Goal: Use online tool/utility: Utilize a website feature to perform a specific function

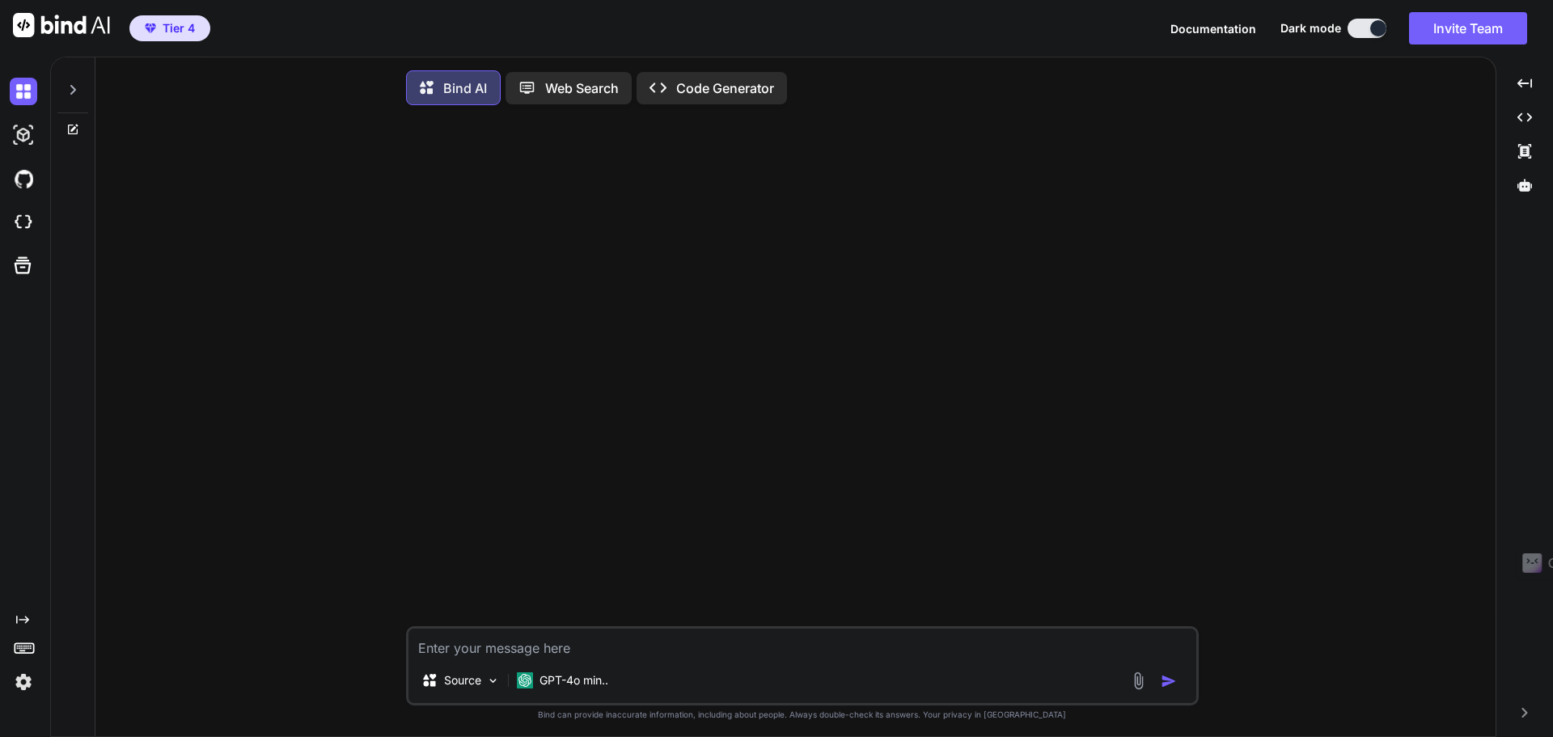
type textarea "x"
click at [25, 216] on img at bounding box center [23, 222] width 27 height 27
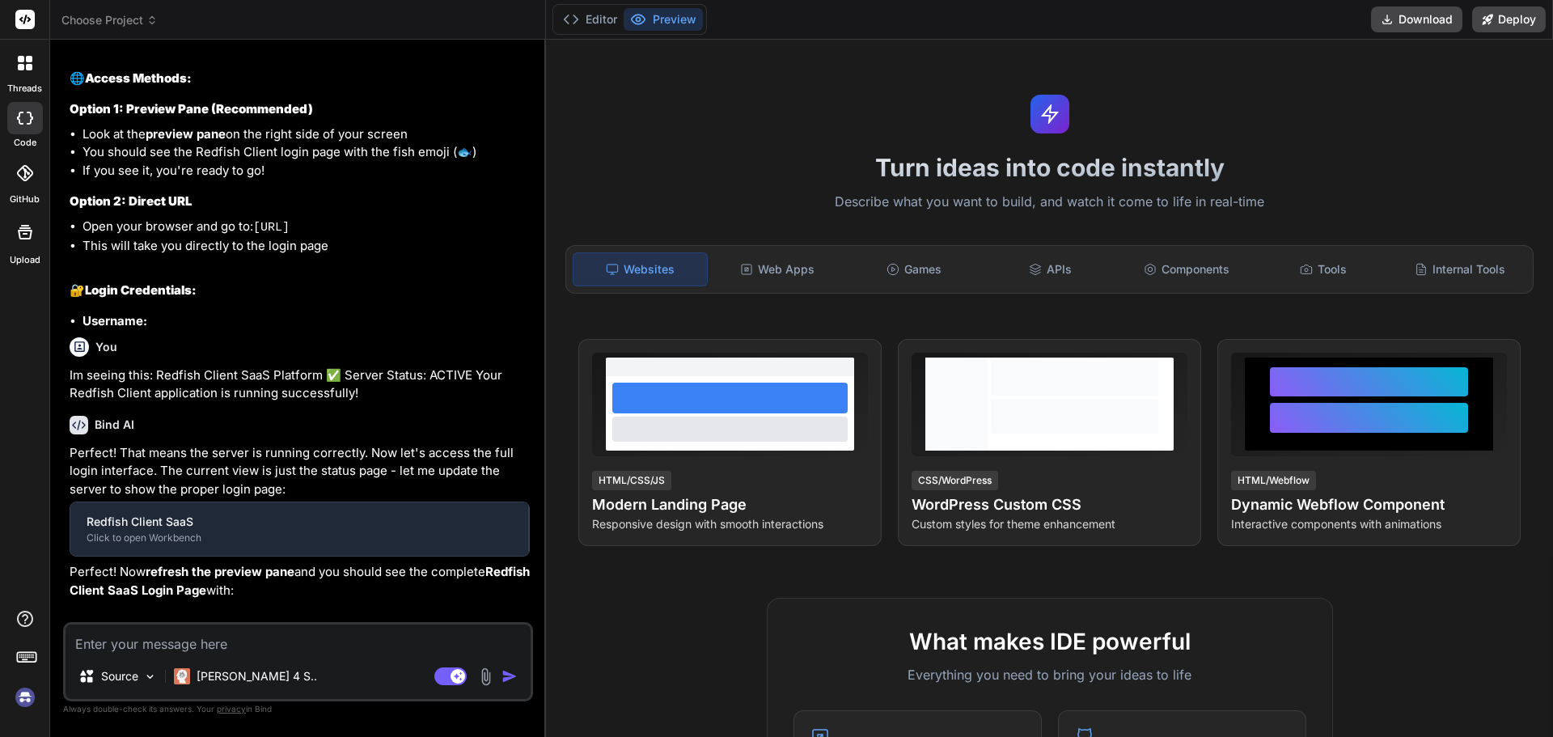
click at [145, 19] on span "Choose Project" at bounding box center [109, 20] width 96 height 16
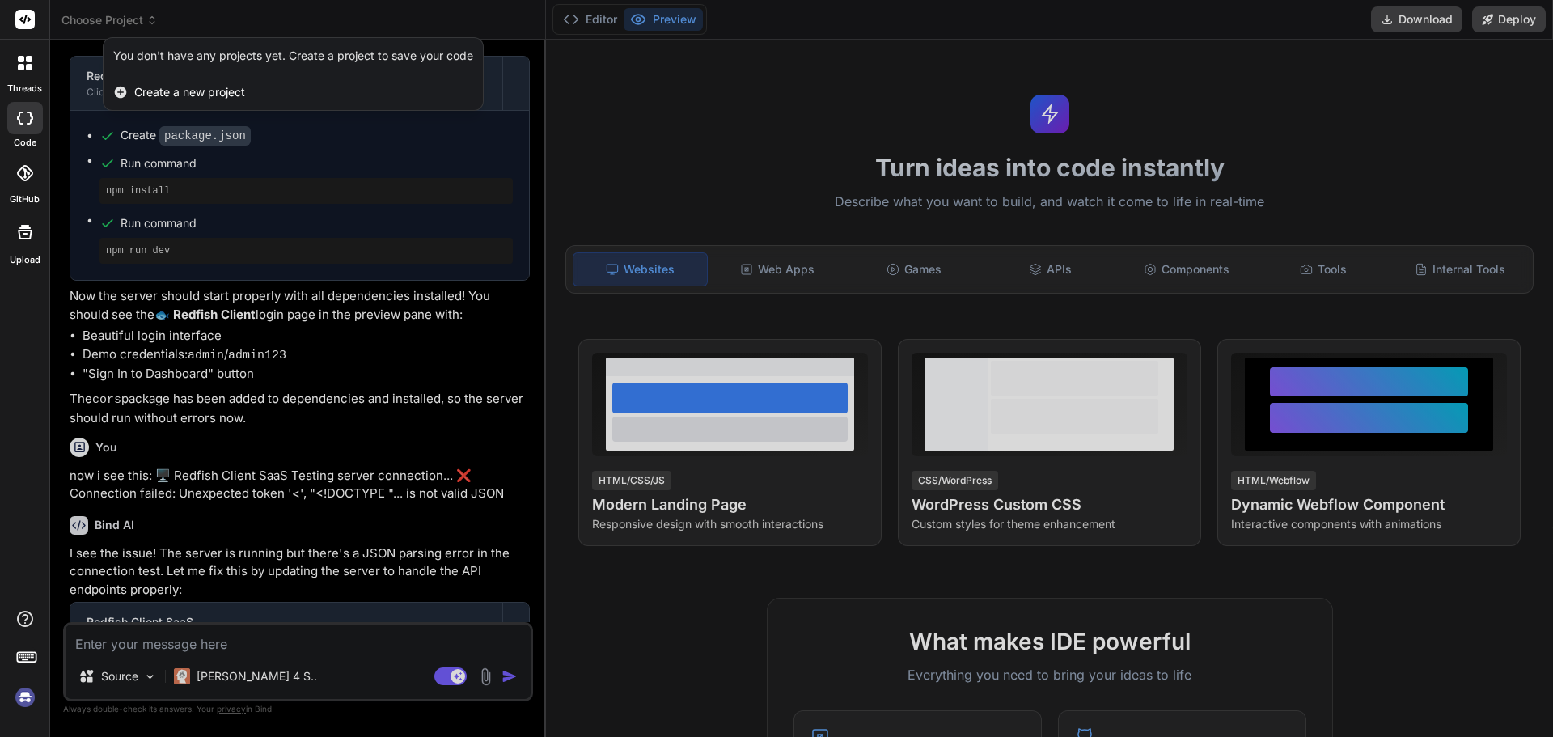
scroll to position [2008, 0]
click at [142, 24] on div at bounding box center [776, 368] width 1553 height 737
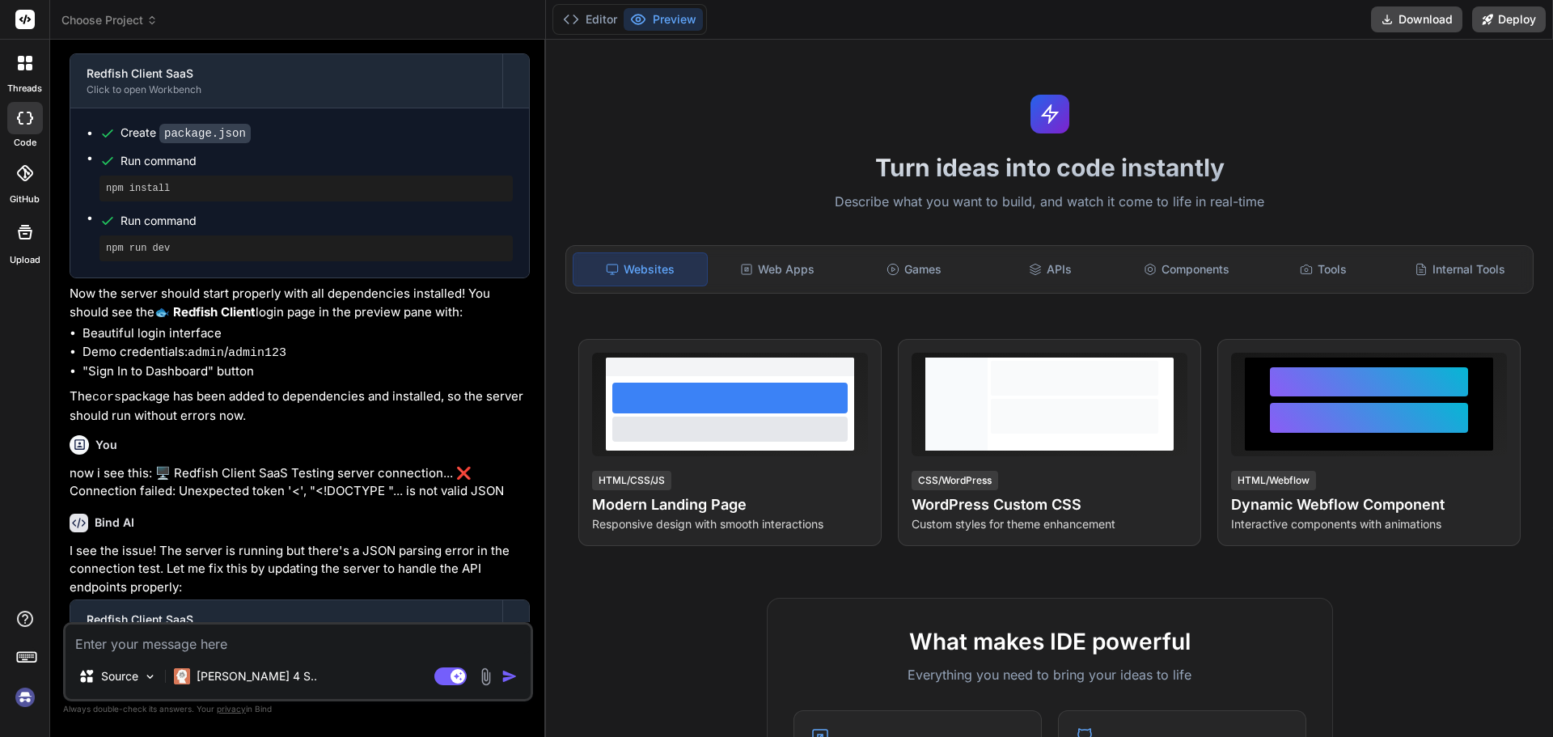
click at [141, 19] on span "Choose Project" at bounding box center [109, 20] width 96 height 16
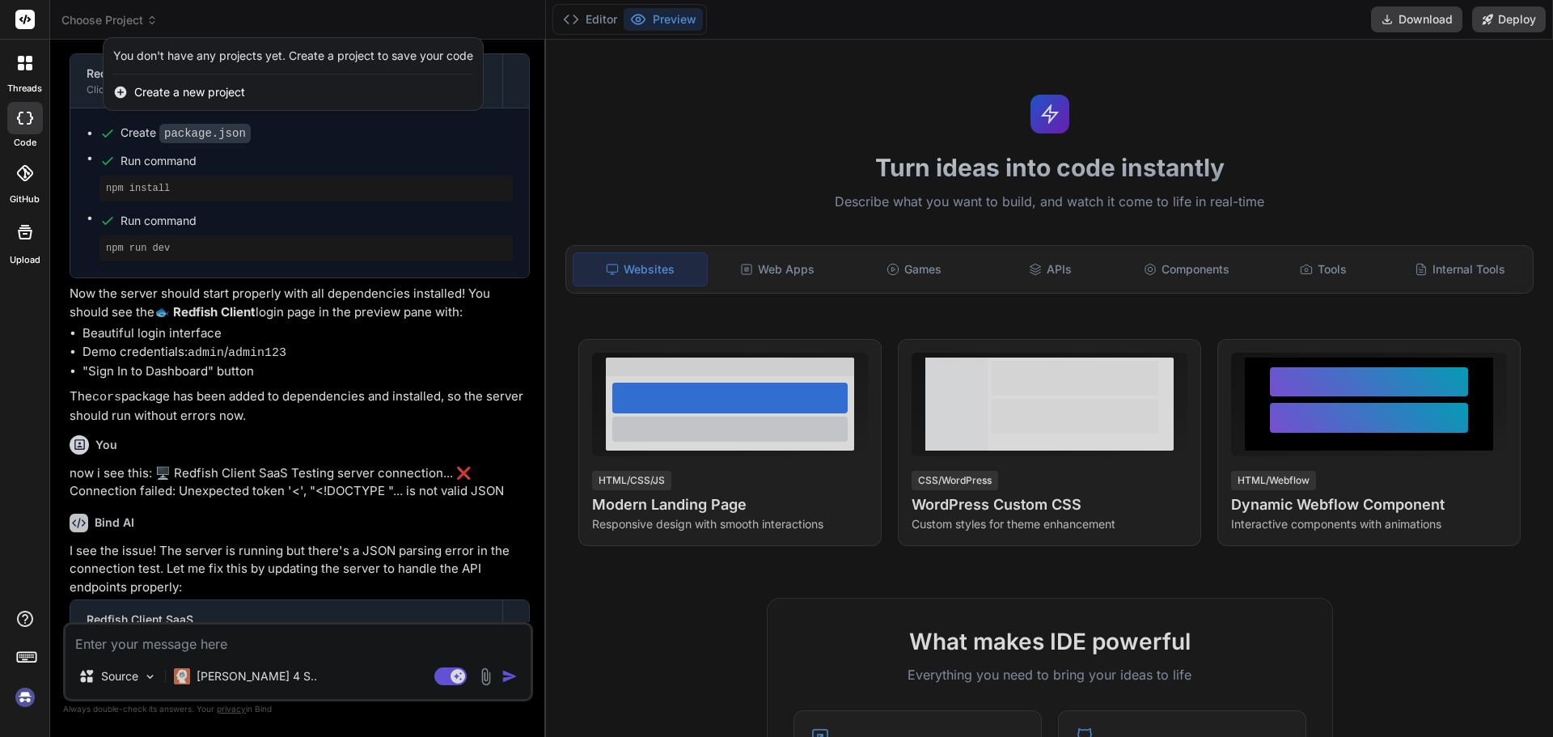
click at [26, 687] on img at bounding box center [24, 696] width 27 height 27
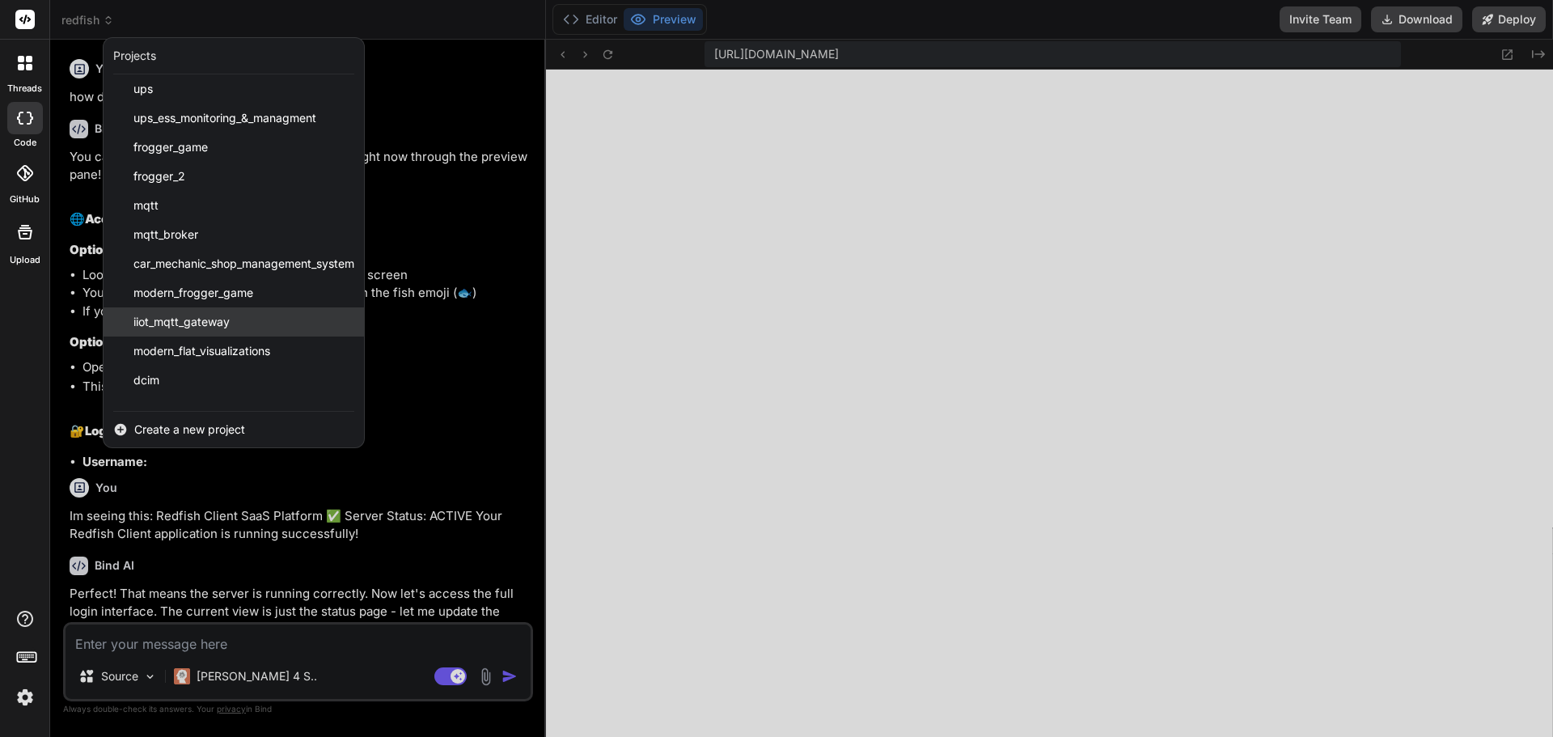
scroll to position [55, 0]
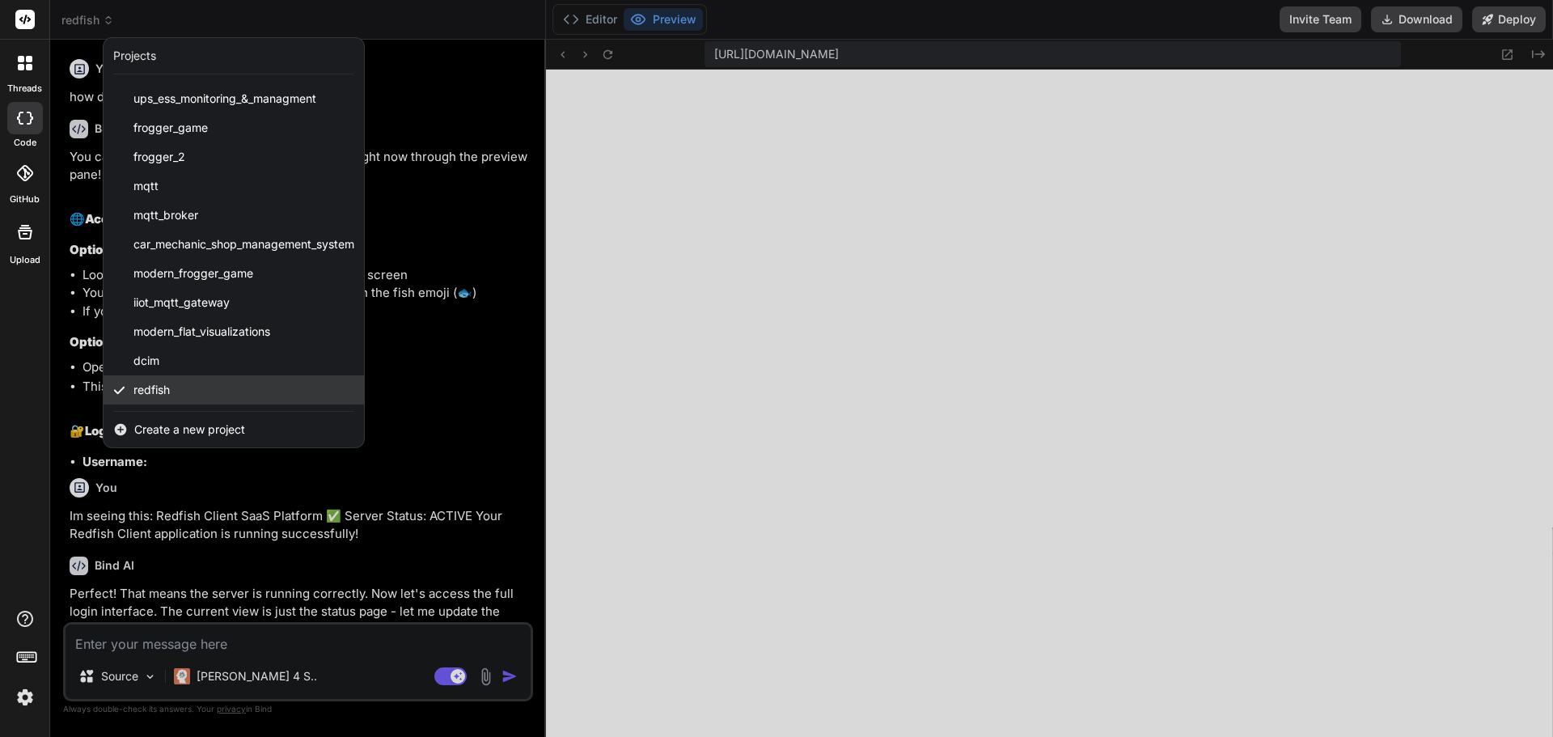
click at [202, 390] on div "redfish" at bounding box center [234, 389] width 260 height 29
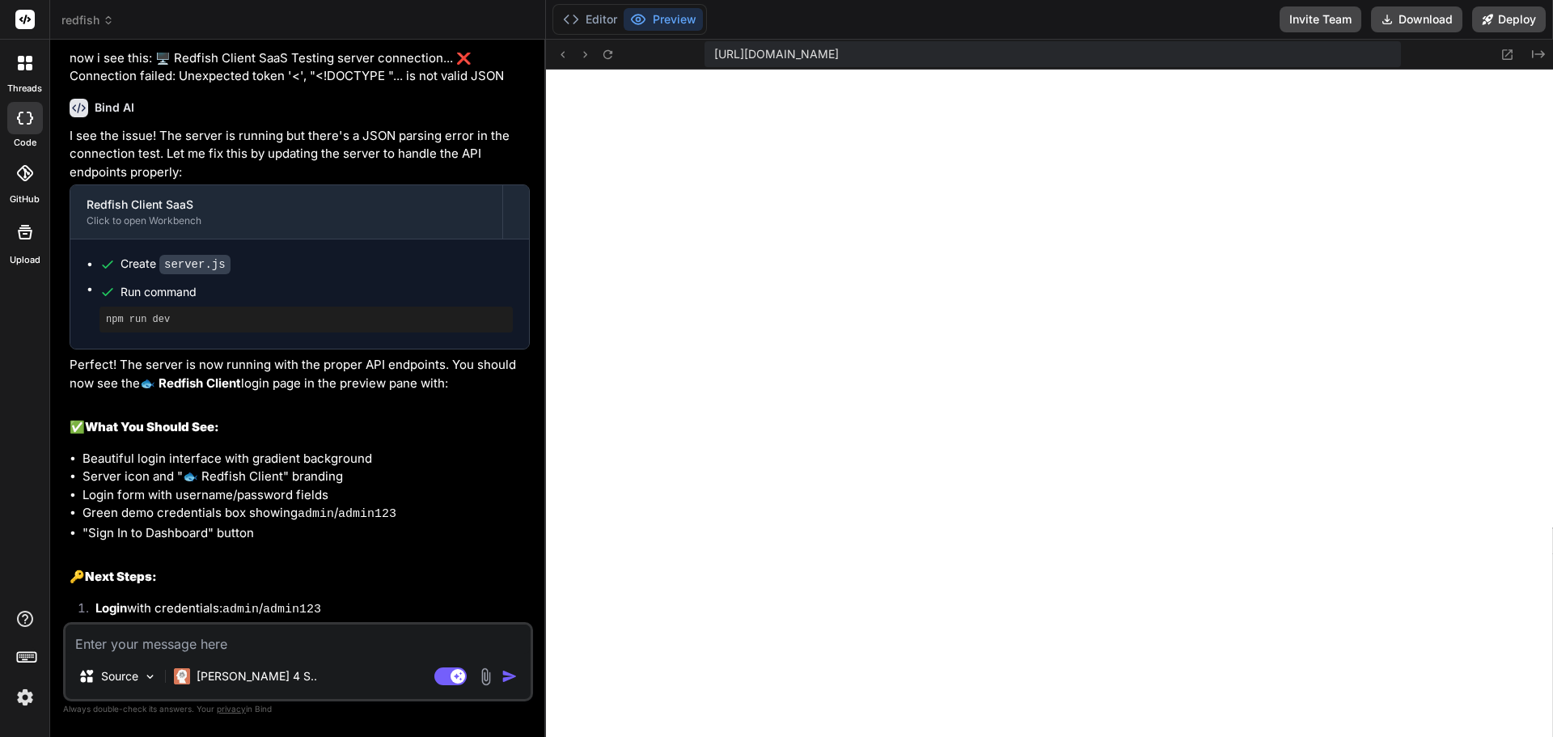
scroll to position [2524, 0]
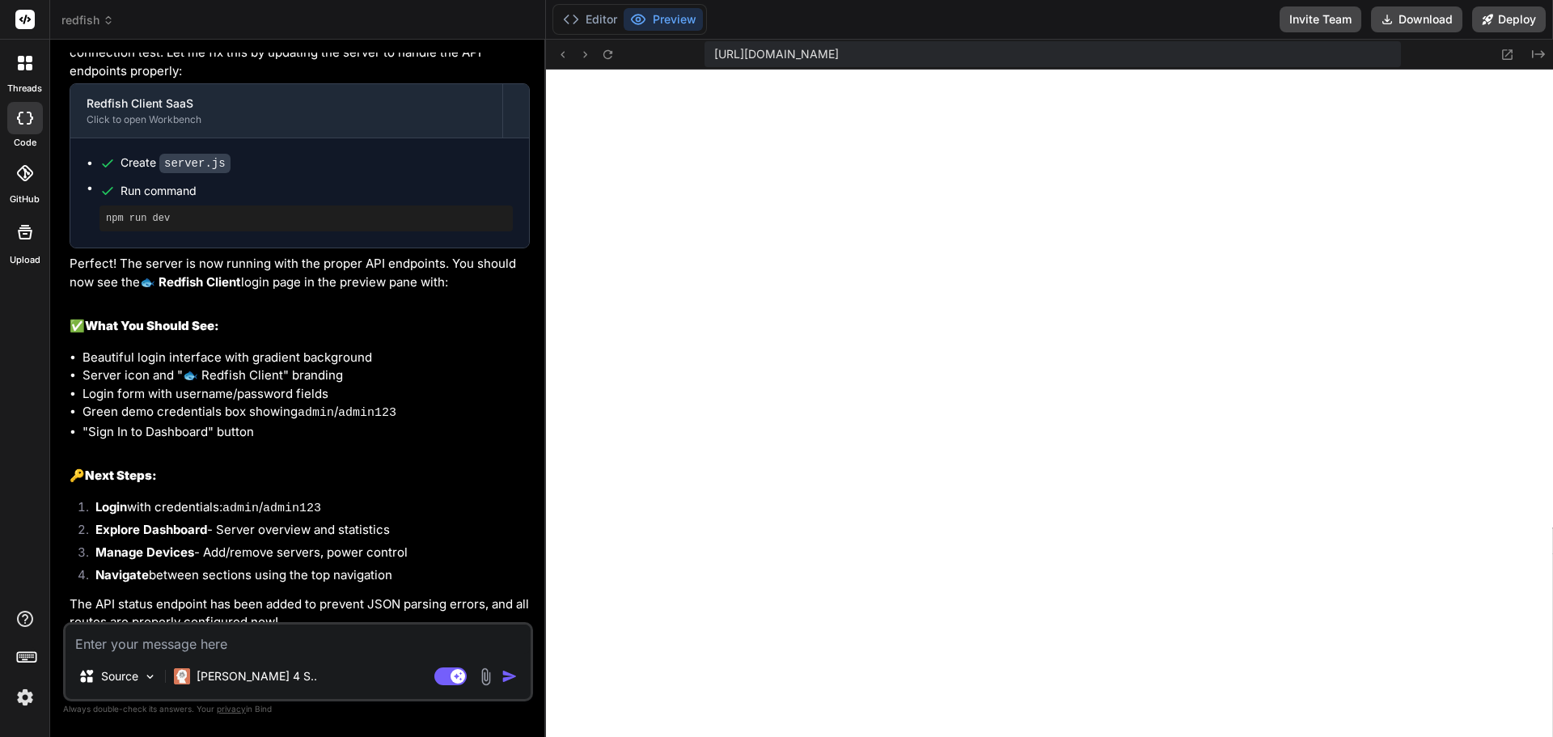
type textarea "x"
click at [610, 52] on icon at bounding box center [608, 55] width 14 height 14
click at [580, 26] on button "Editor" at bounding box center [589, 19] width 67 height 23
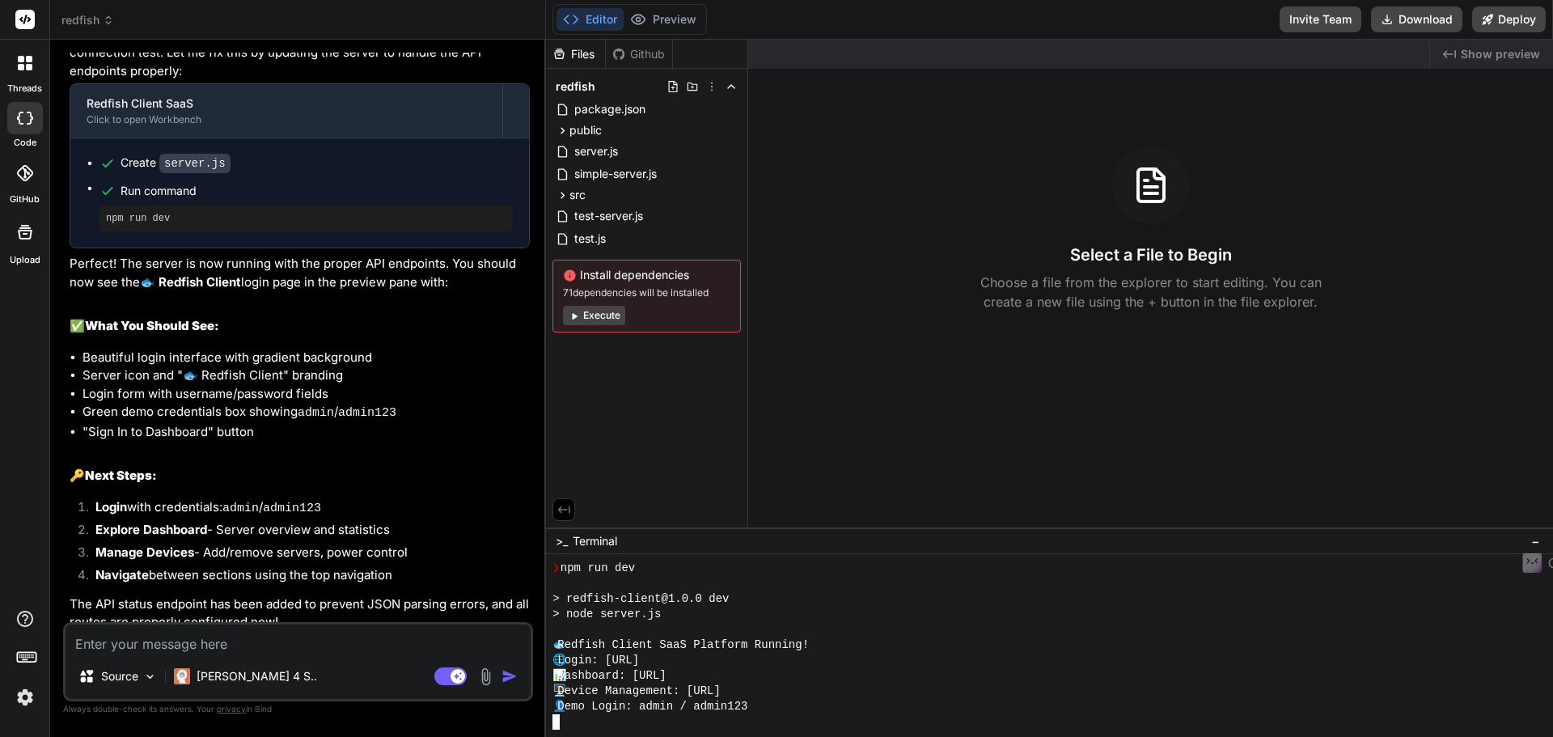
scroll to position [430, 0]
click at [615, 319] on button "Execute" at bounding box center [594, 315] width 62 height 19
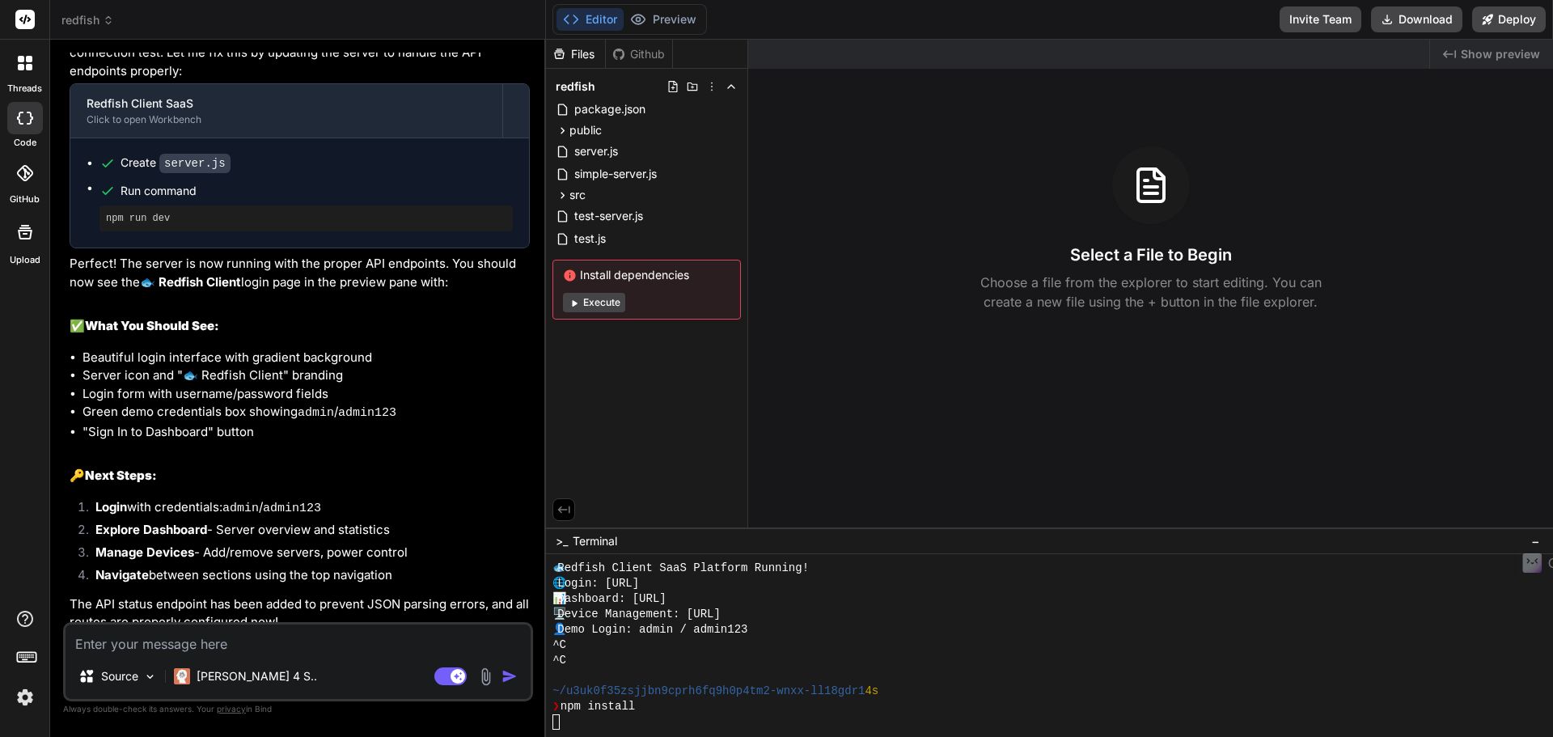
scroll to position [615, 0]
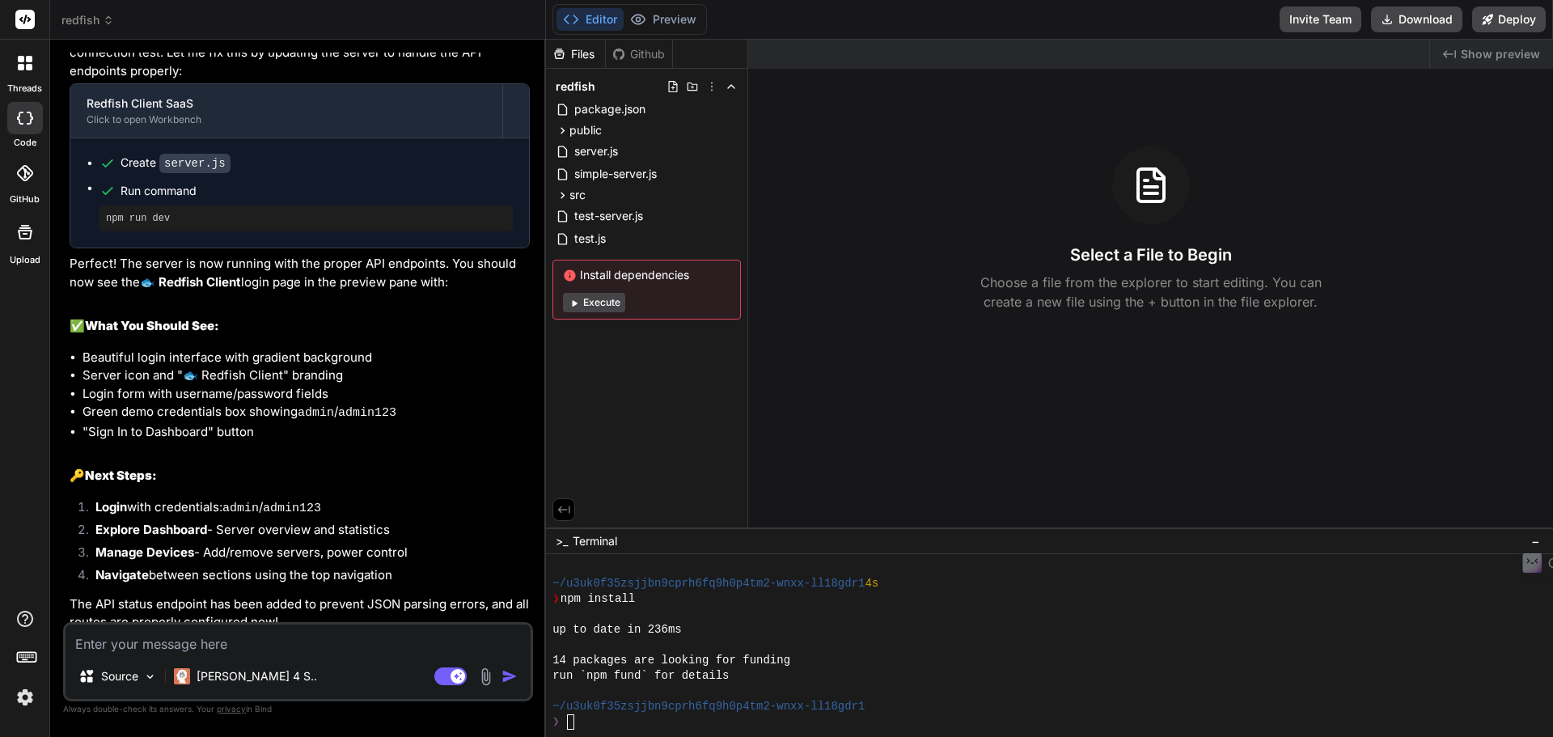
type textarea "x"
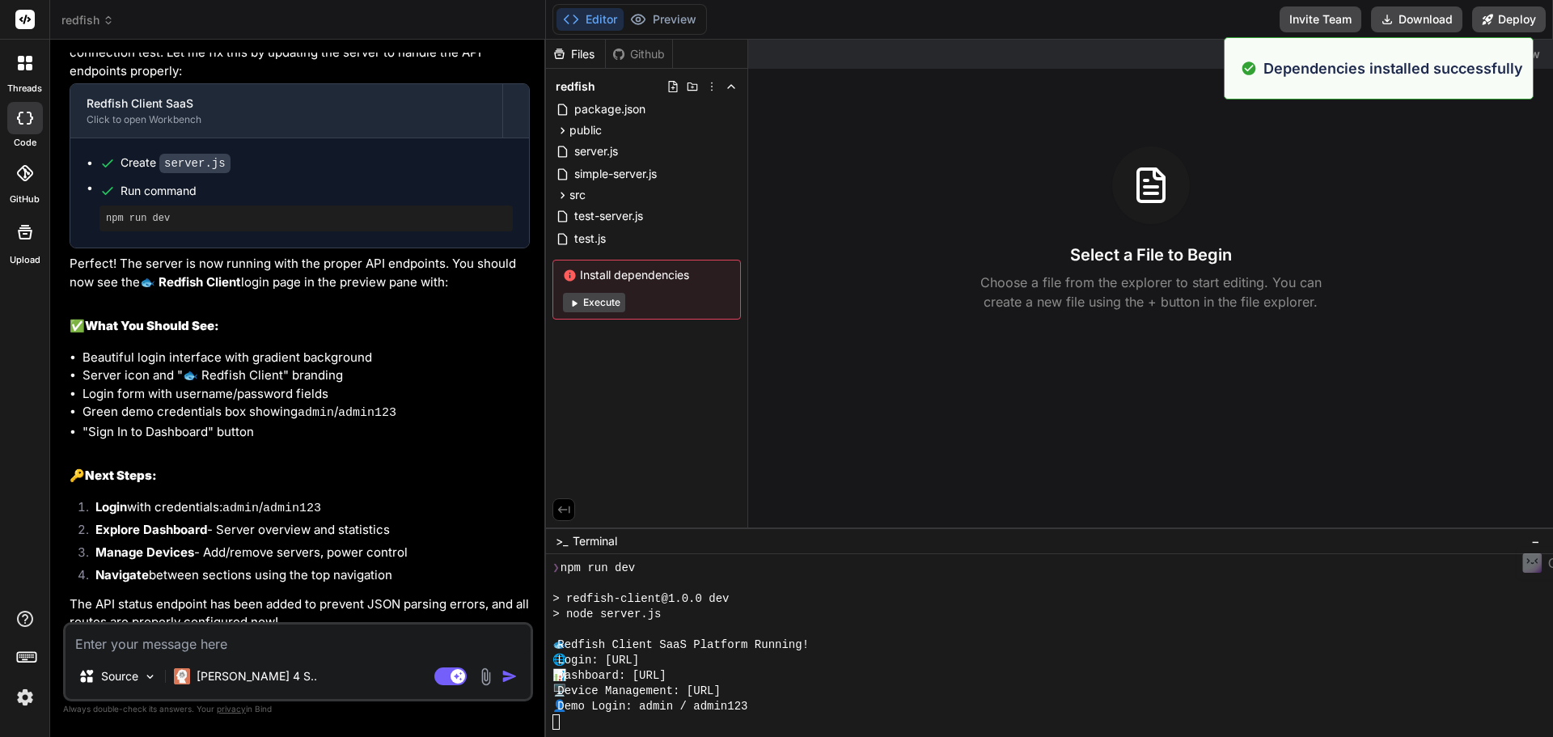
scroll to position [768, 0]
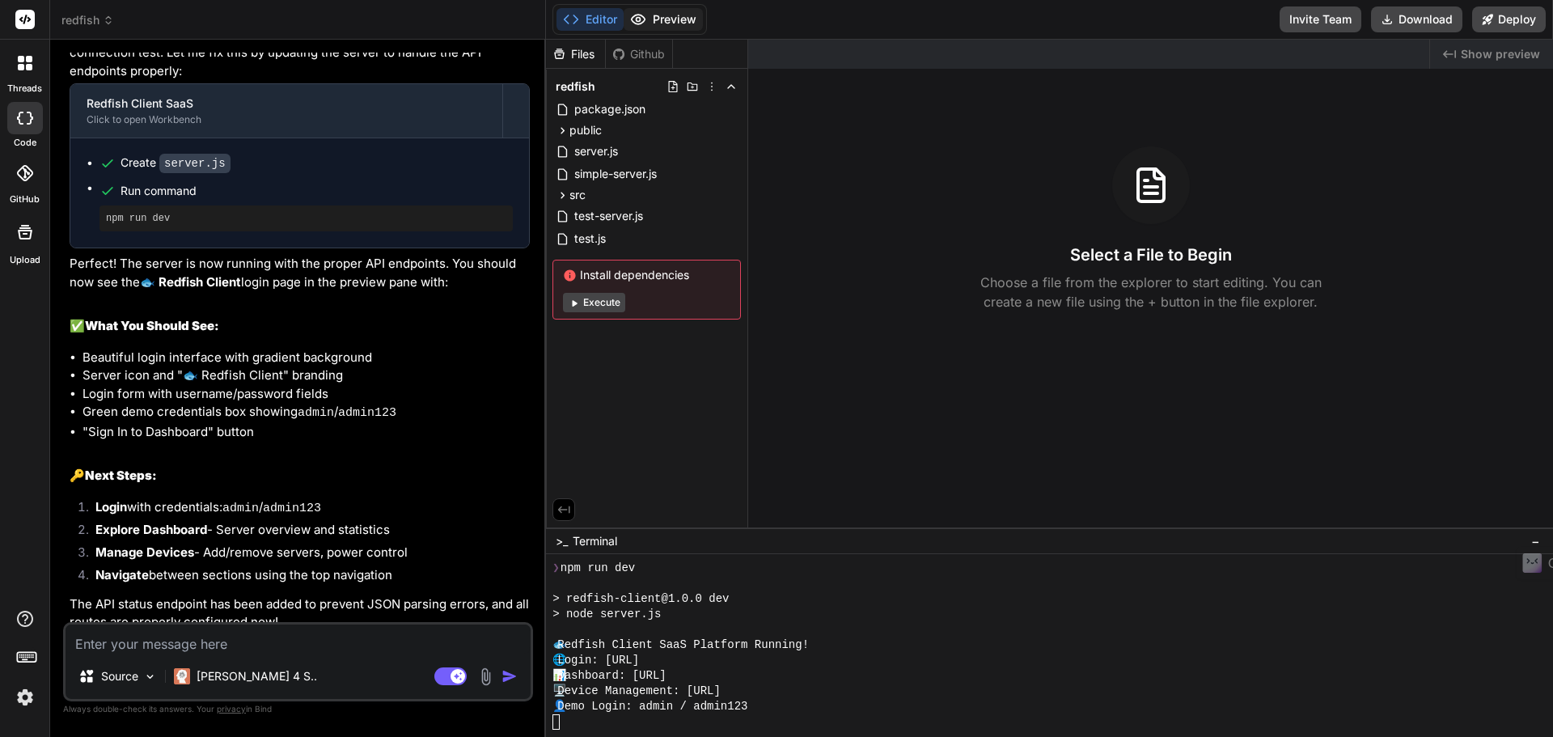
click at [642, 8] on button "Preview" at bounding box center [663, 19] width 79 height 23
